Goal: Task Accomplishment & Management: Manage account settings

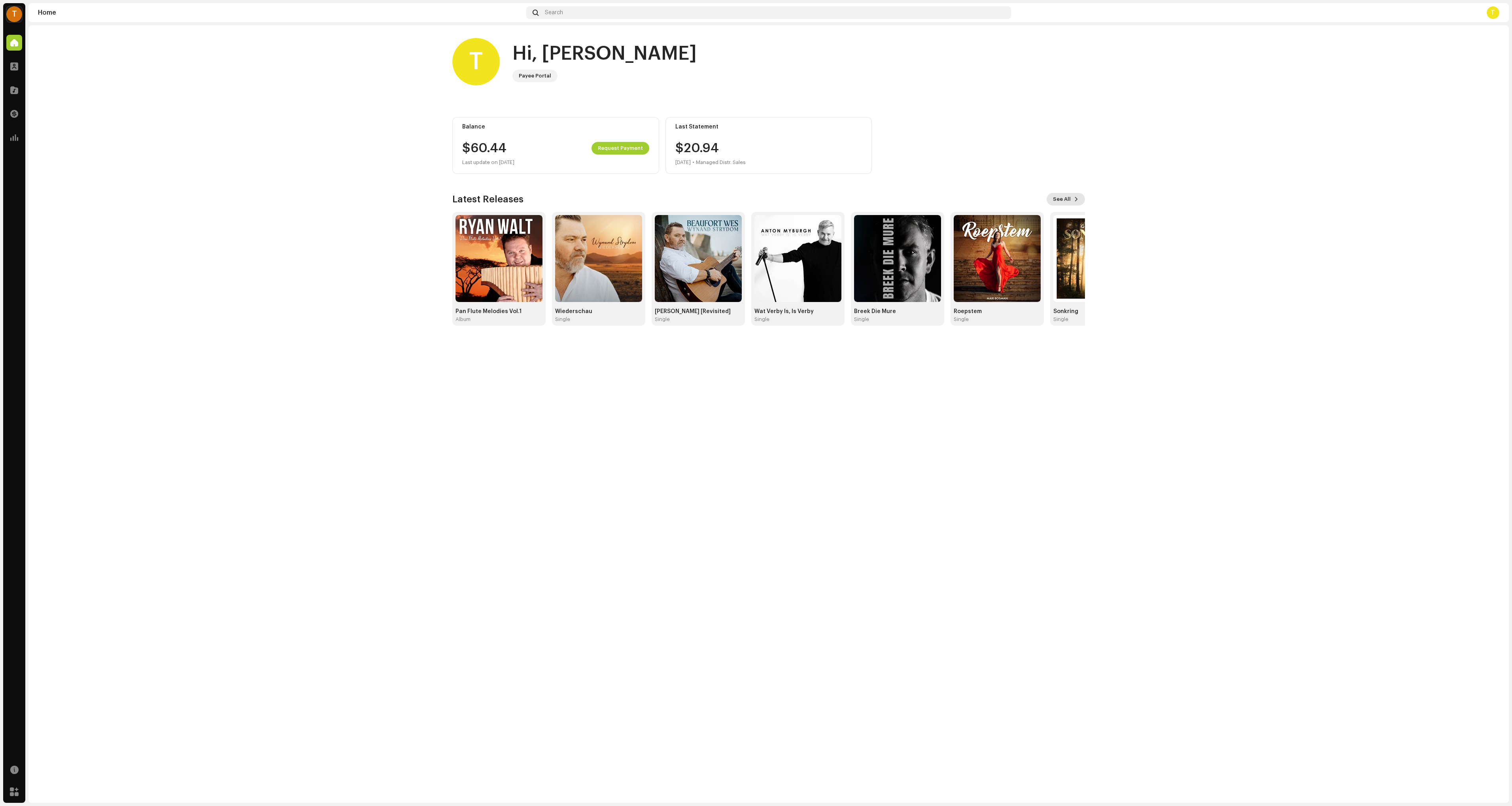
click at [1073, 198] on button "See All" at bounding box center [1066, 199] width 38 height 13
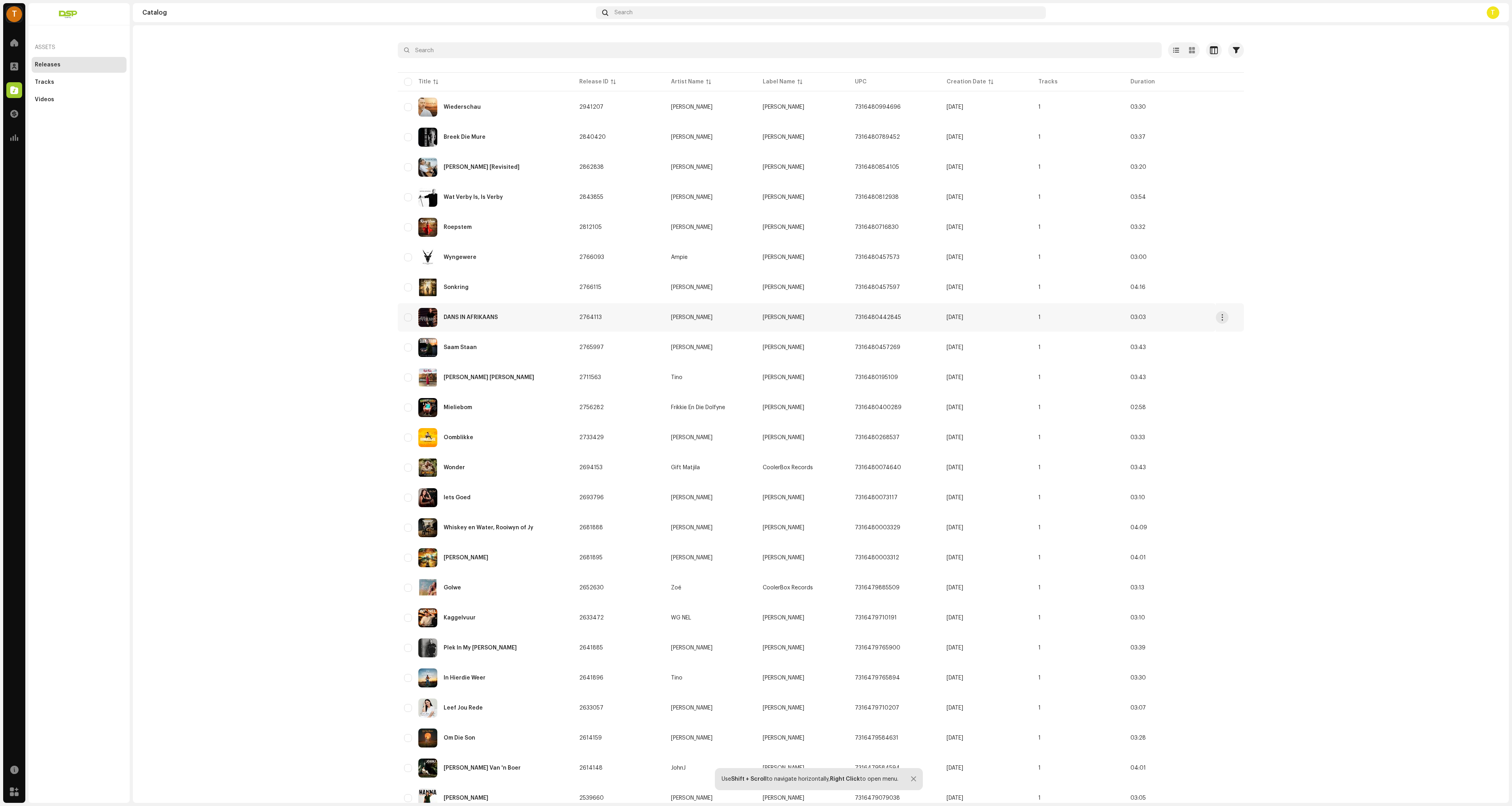
scroll to position [60, 0]
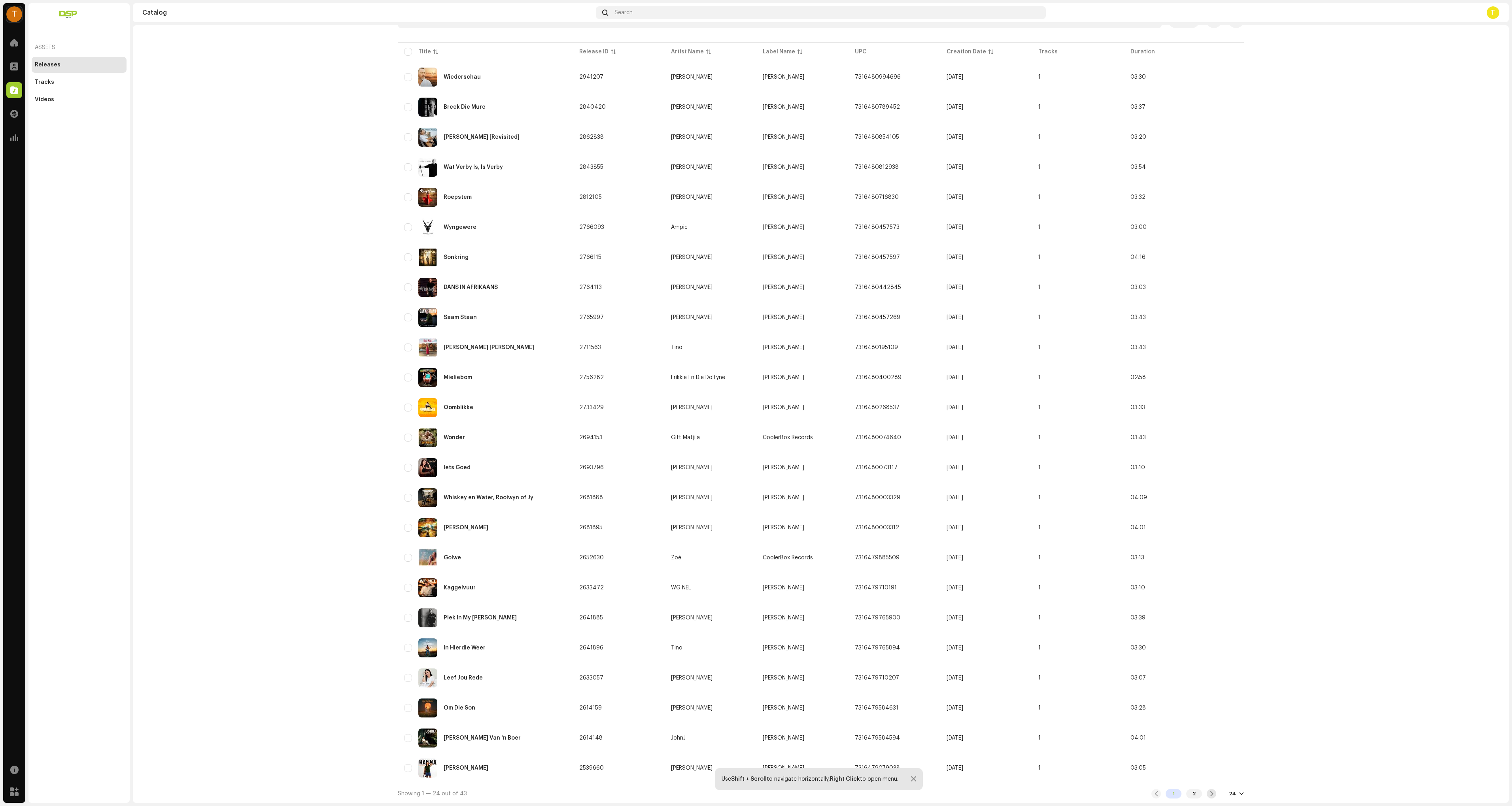
click at [1211, 793] on span at bounding box center [1212, 794] width 5 height 6
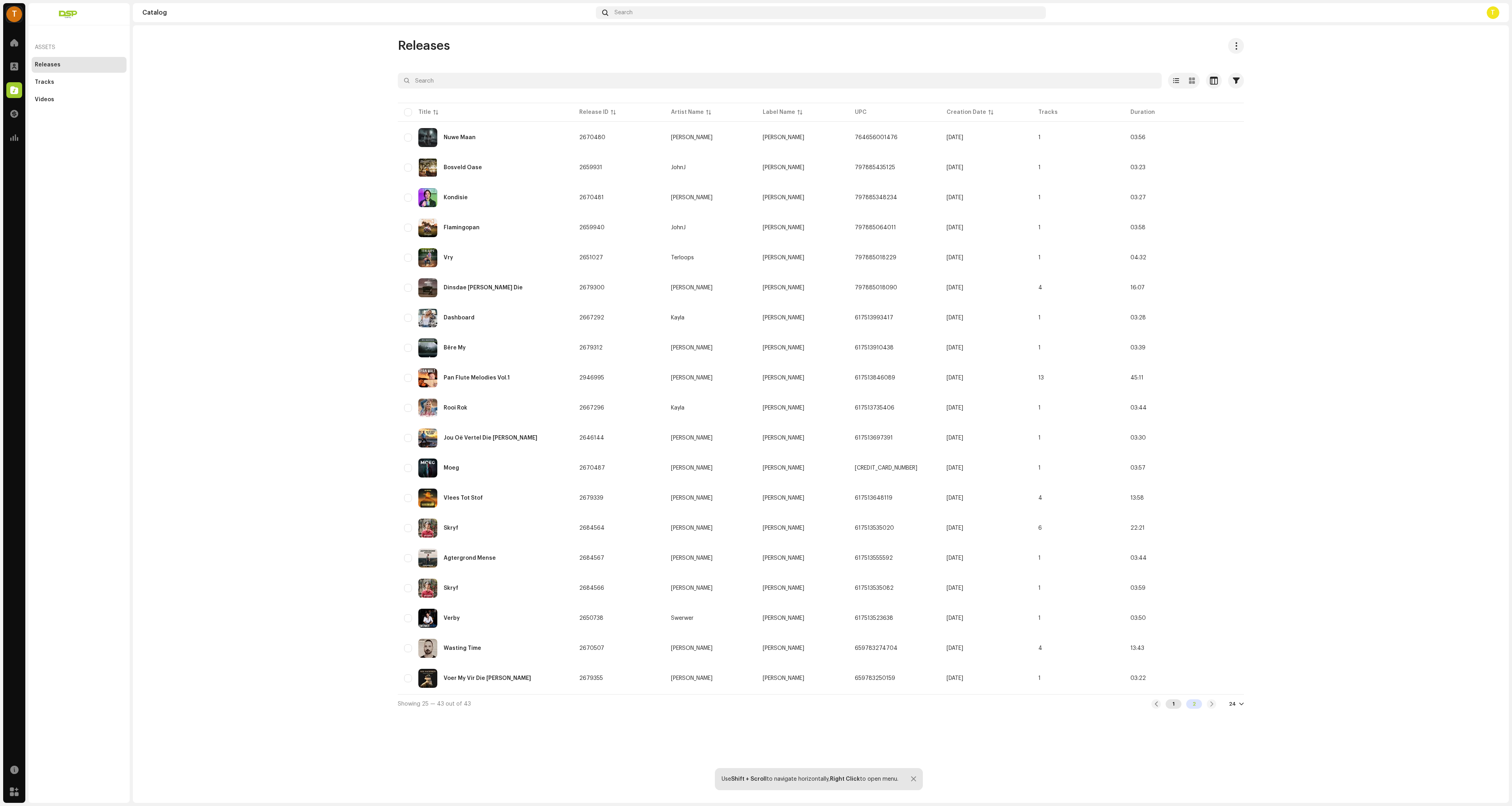
click at [1173, 705] on div "1" at bounding box center [1173, 704] width 16 height 10
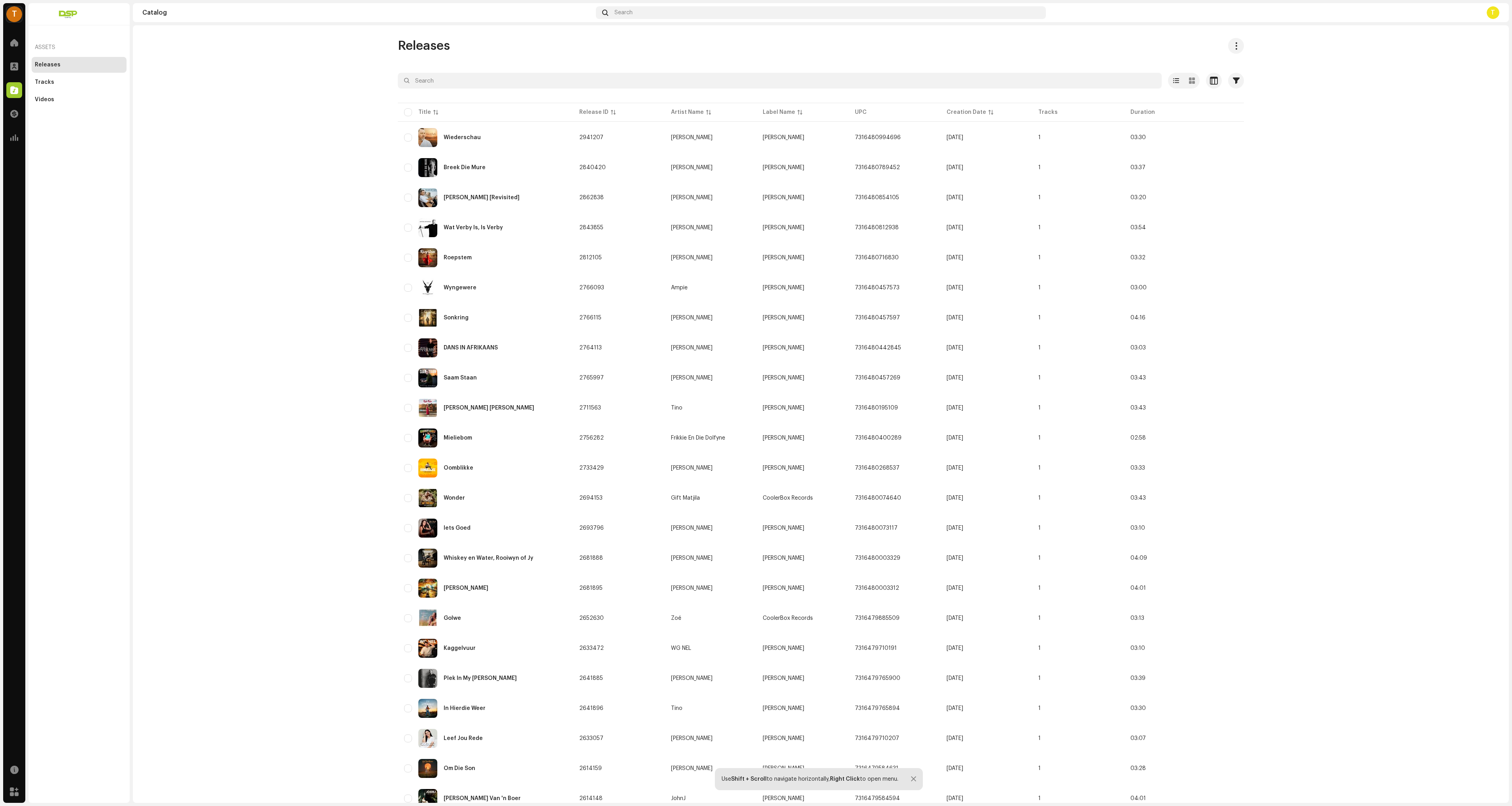
scroll to position [60, 0]
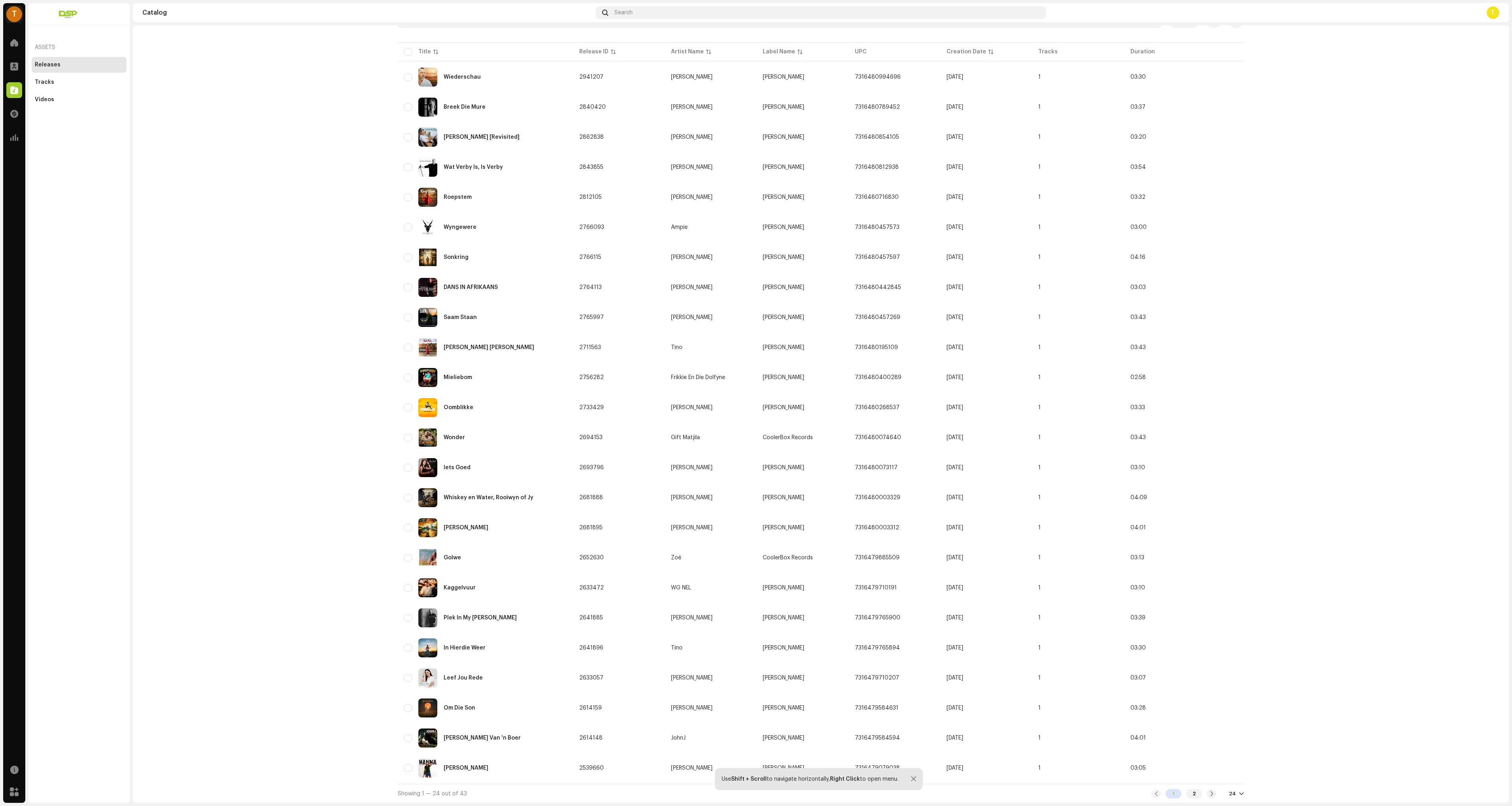
click at [1240, 791] on div at bounding box center [1241, 794] width 4 height 6
click at [1243, 779] on div "72" at bounding box center [1247, 779] width 32 height 16
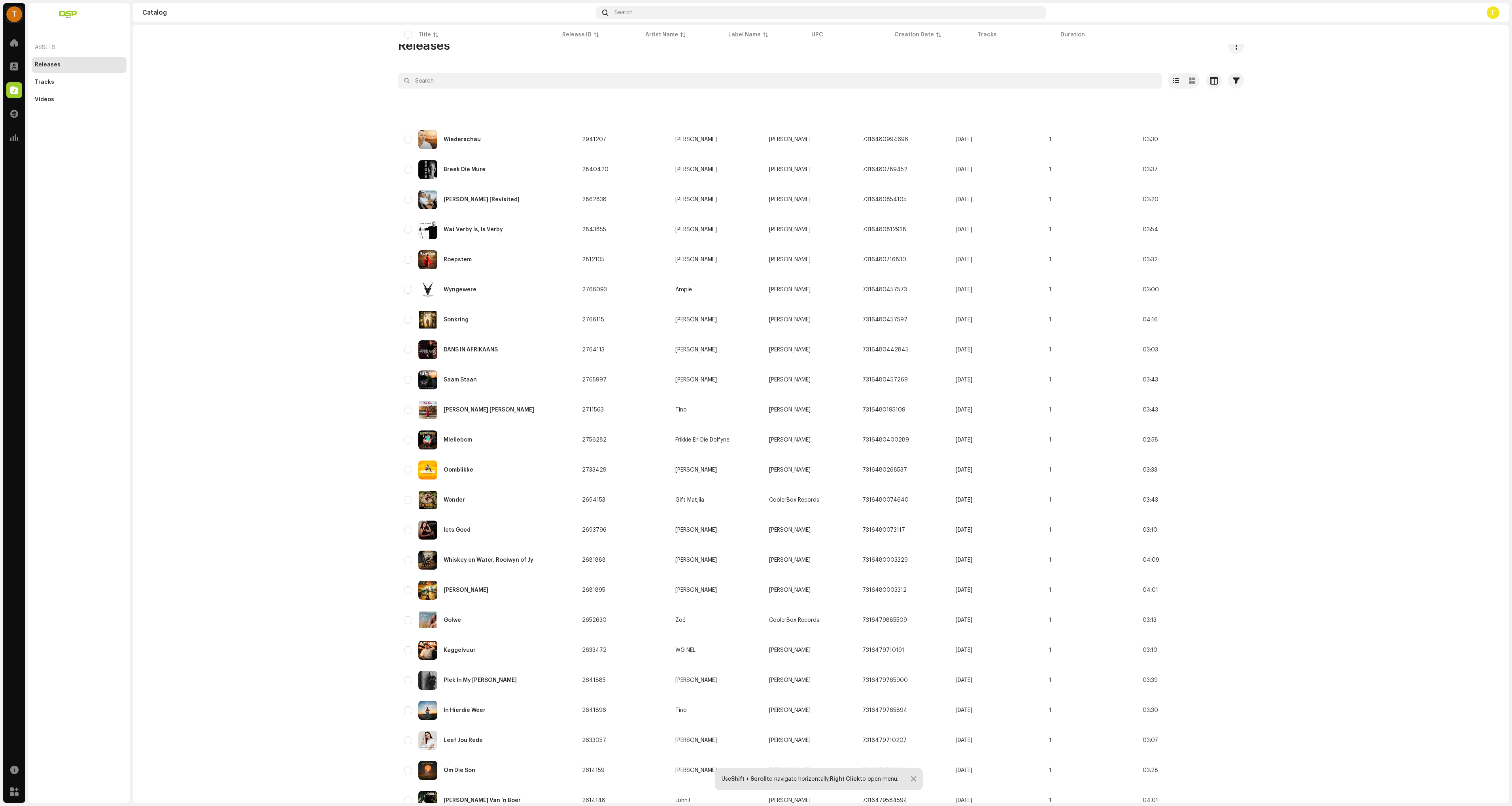
scroll to position [633, 0]
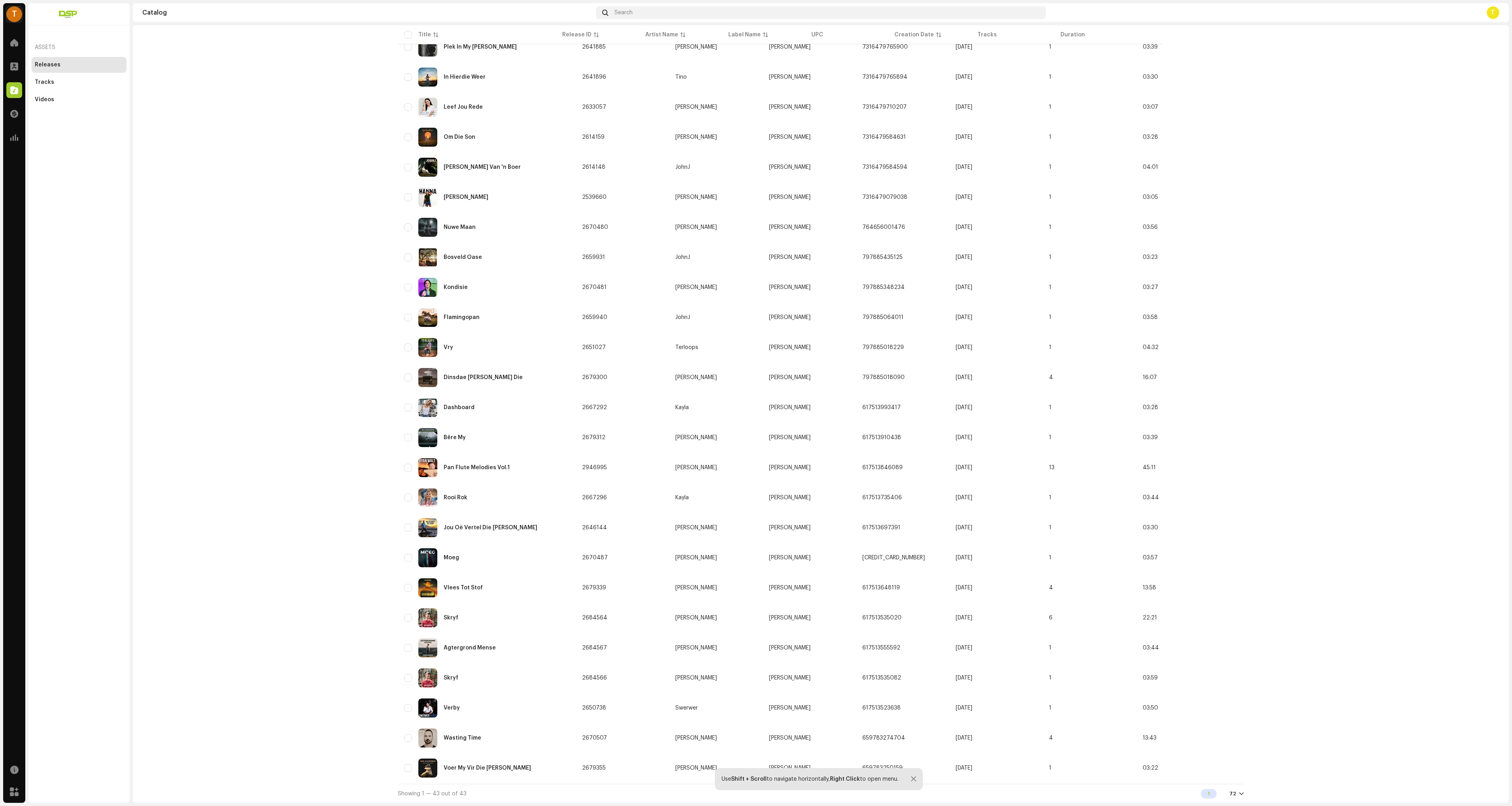
click at [914, 778] on div at bounding box center [914, 779] width 5 height 6
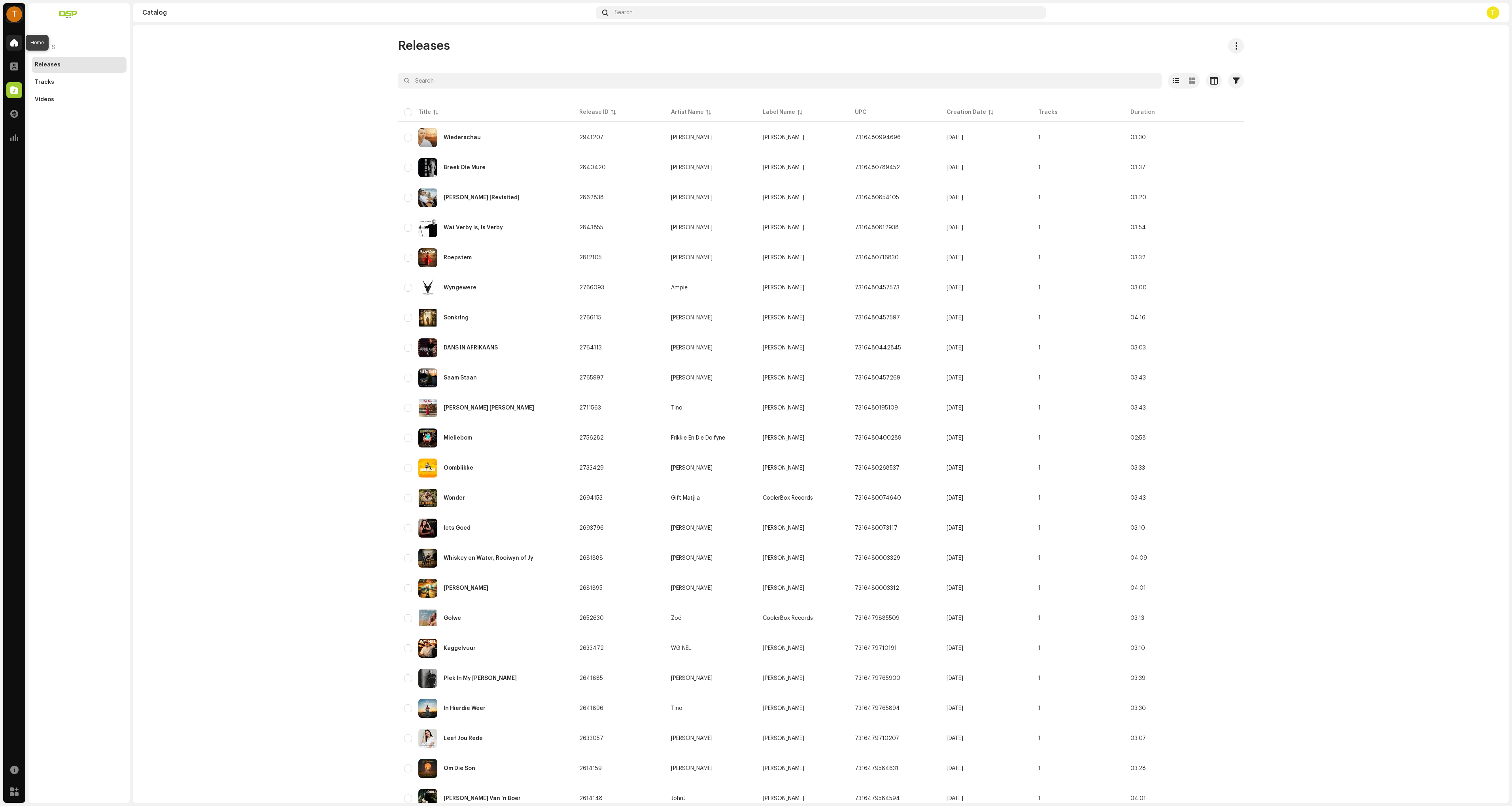
click at [10, 41] on span at bounding box center [14, 42] width 8 height 6
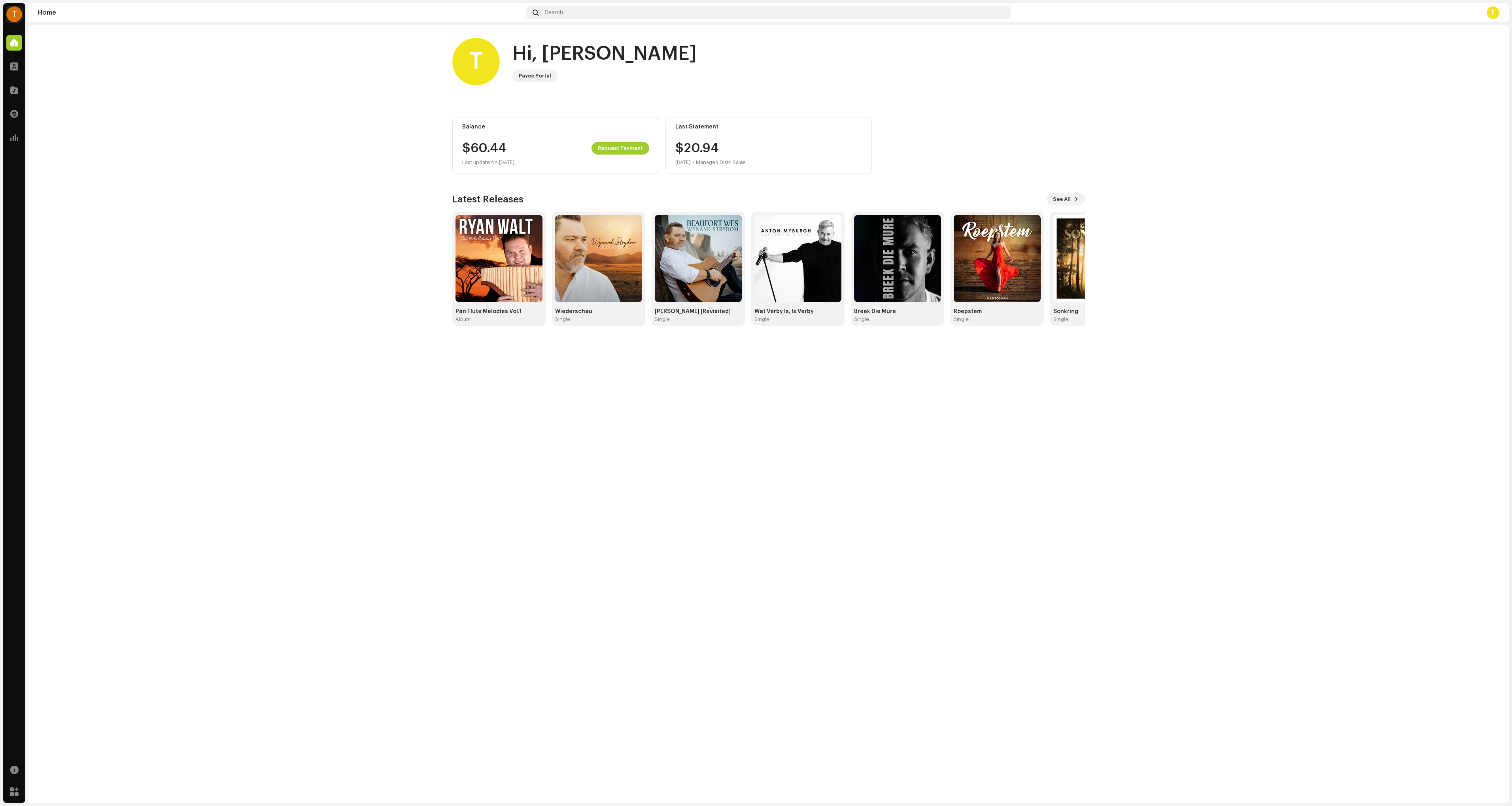
click at [15, 12] on div "T" at bounding box center [14, 14] width 16 height 16
click at [208, 176] on home-home "T Hi, Tertius Payee Portal Balance $60.44 Request Payment Last update on [DATE]…" at bounding box center [769, 182] width 1481 height 313
click at [14, 14] on div "T" at bounding box center [14, 14] width 16 height 16
click at [131, 18] on span at bounding box center [131, 18] width 4 height 6
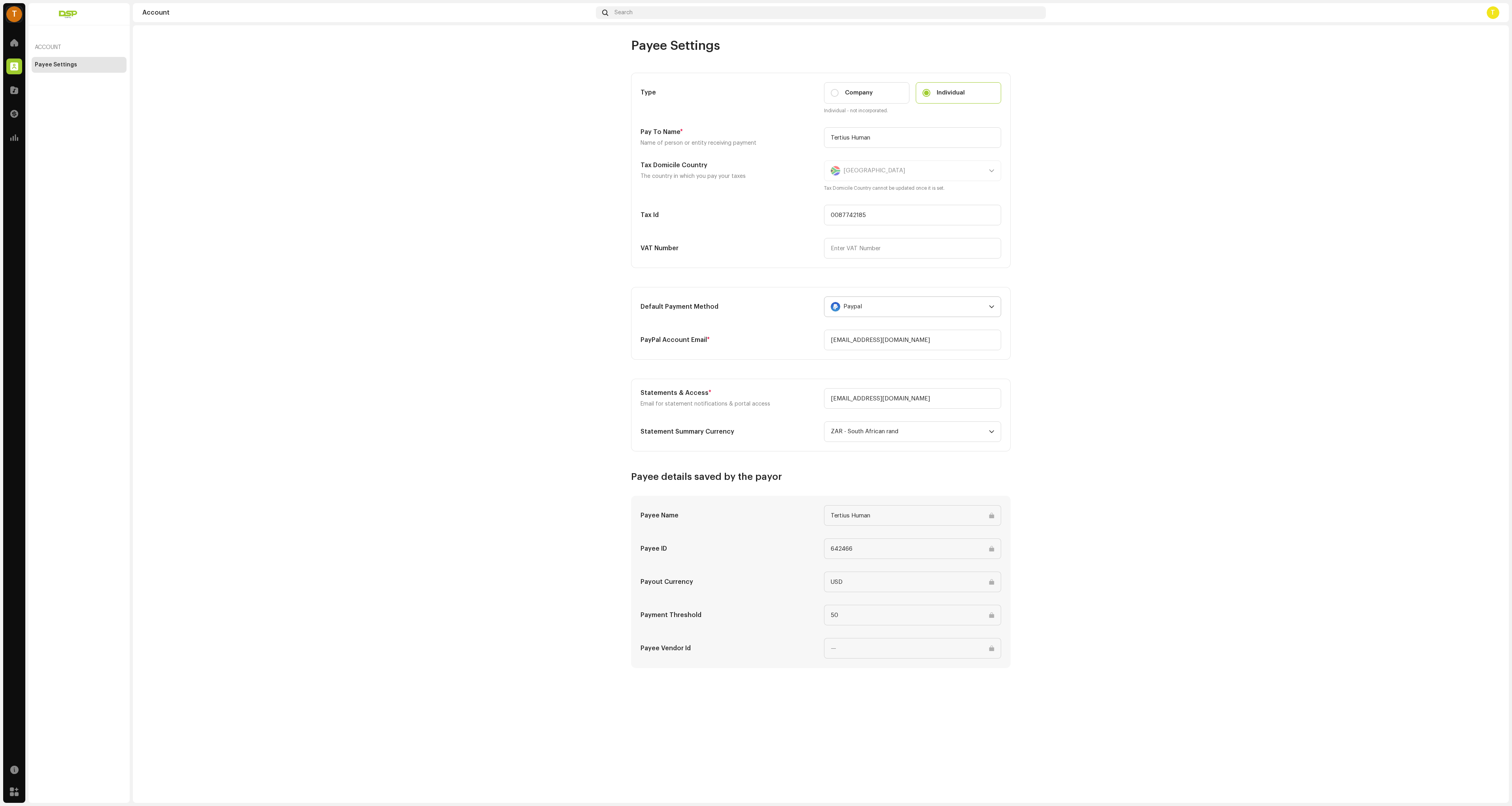
click at [990, 305] on icon "dropdown trigger" at bounding box center [992, 306] width 6 height 6
click at [864, 329] on div "Tipalti" at bounding box center [913, 328] width 164 height 10
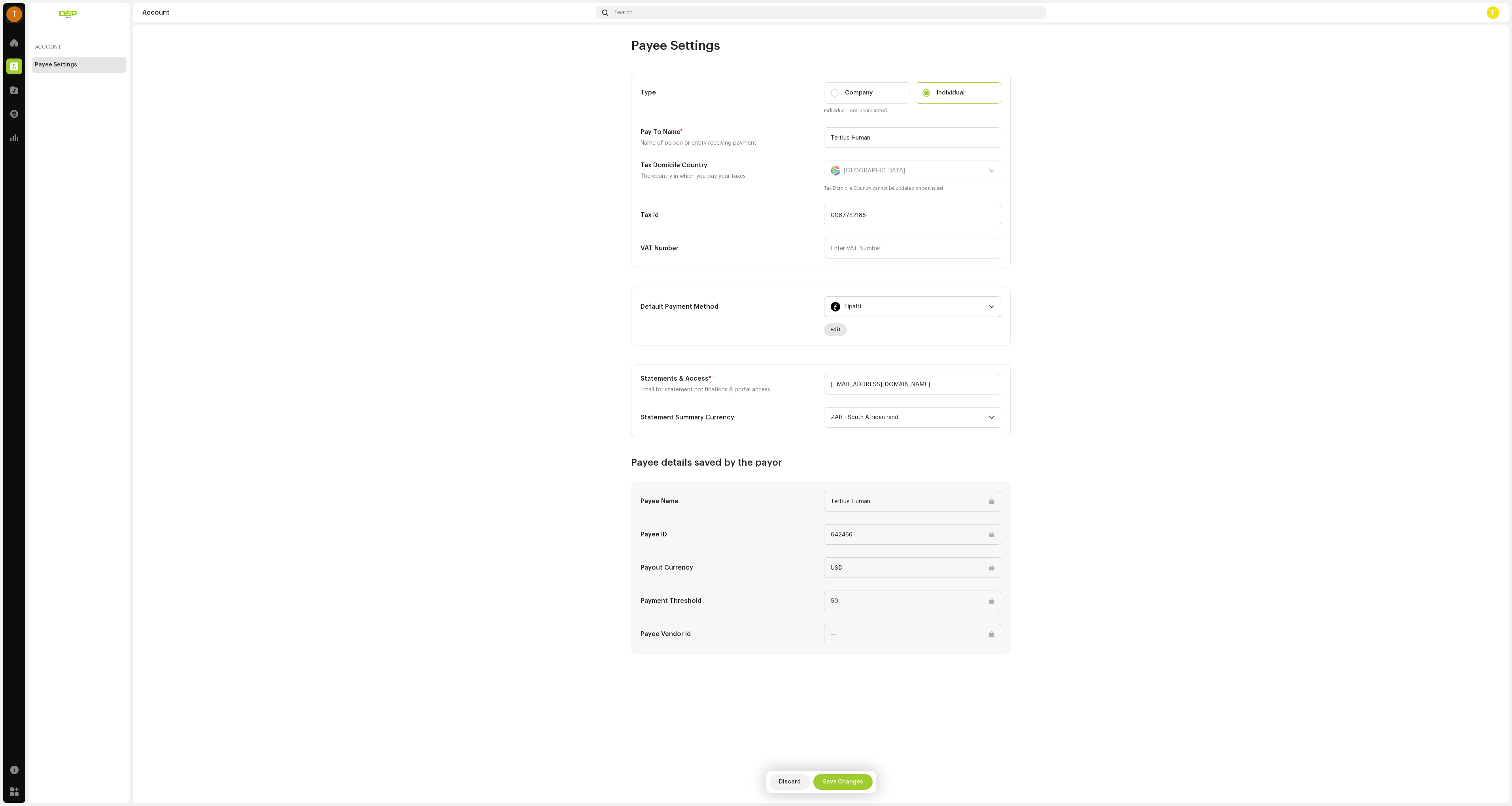
click at [839, 330] on span "Edit" at bounding box center [836, 329] width 10 height 16
click at [1014, 367] on div "Complete the form below to finish payment setup" at bounding box center [756, 403] width 1512 height 806
click at [833, 330] on span "Edit" at bounding box center [836, 329] width 10 height 16
click at [1201, 479] on div "Complete the form below to finish payment setup" at bounding box center [756, 403] width 1512 height 806
click at [12, 42] on span at bounding box center [14, 42] width 8 height 6
